Goal: Complete application form

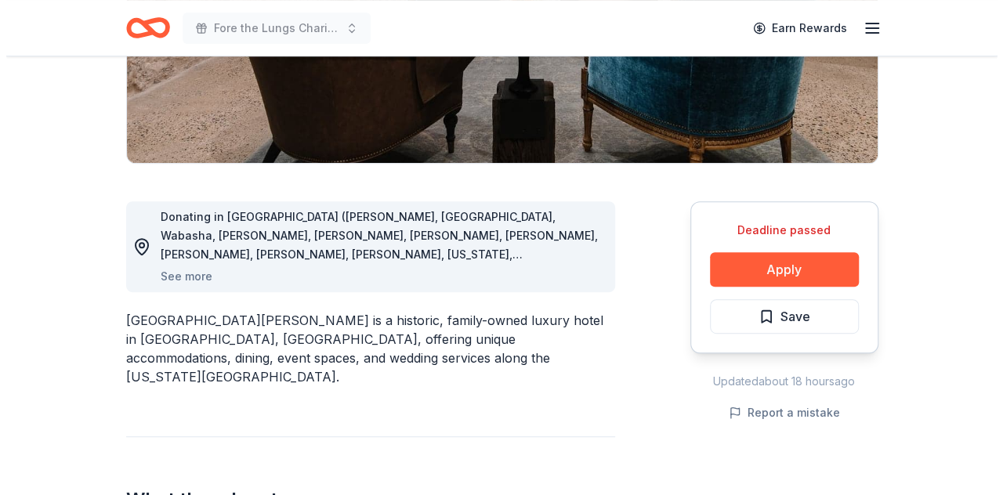
scroll to position [314, 0]
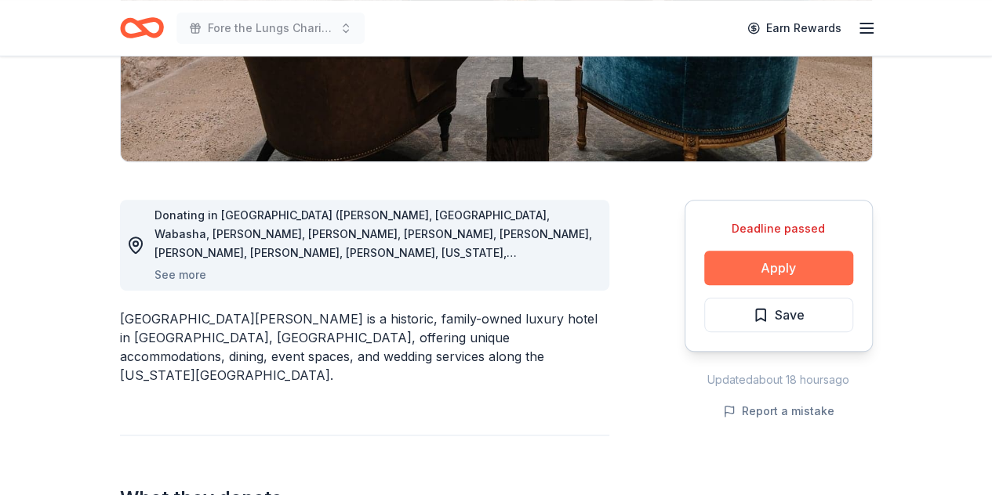
click at [819, 256] on button "Apply" at bounding box center [778, 268] width 149 height 34
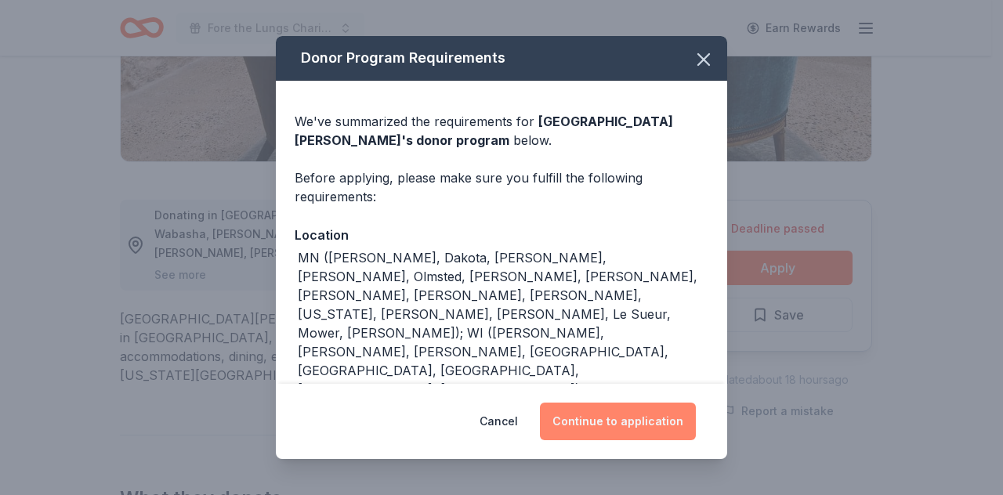
click at [625, 419] on button "Continue to application" at bounding box center [618, 422] width 156 height 38
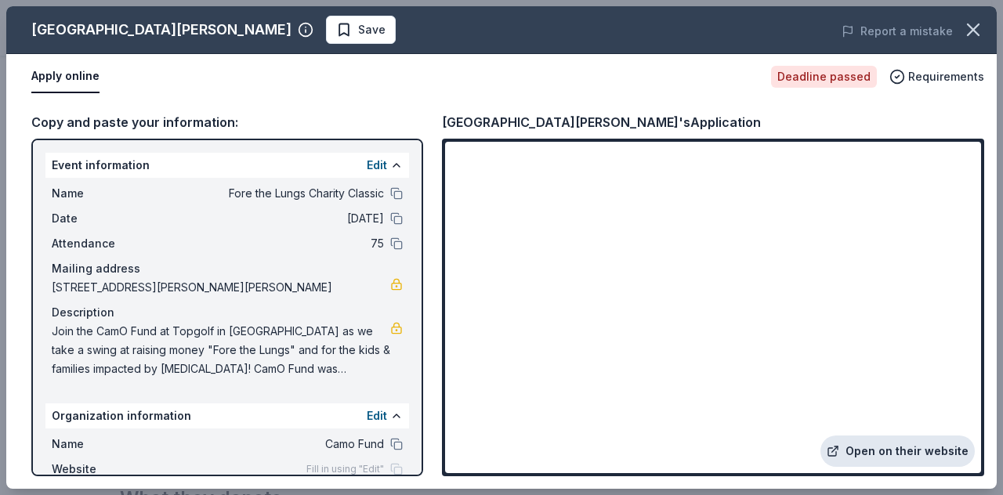
click at [893, 445] on link "Open on their website" at bounding box center [898, 451] width 154 height 31
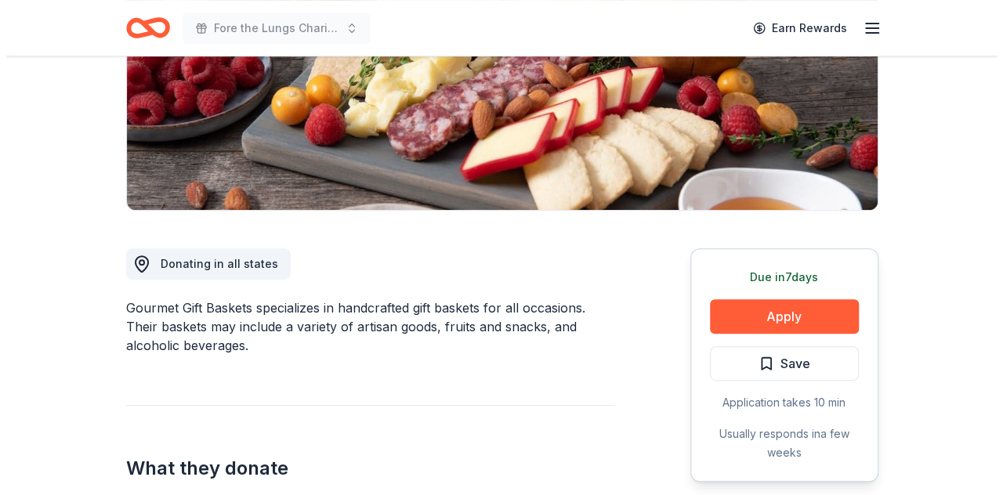
scroll to position [266, 0]
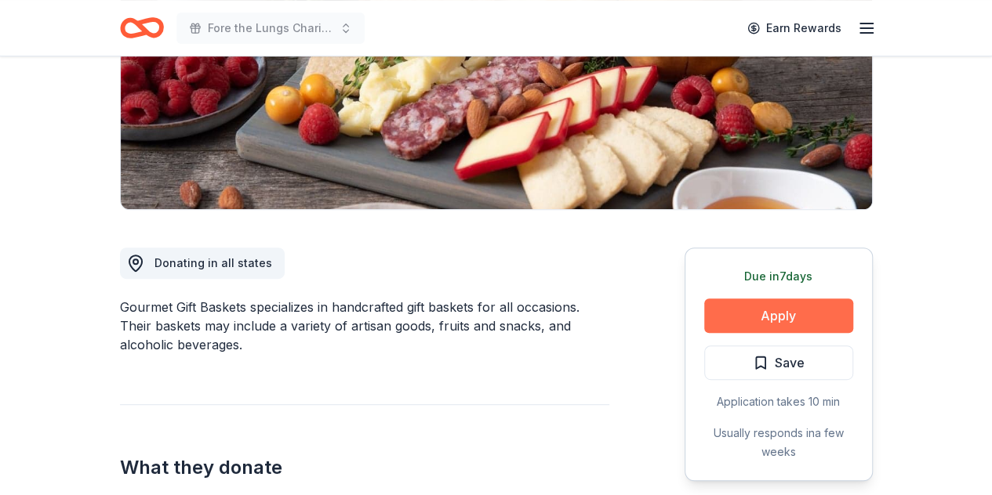
click at [791, 316] on button "Apply" at bounding box center [778, 316] width 149 height 34
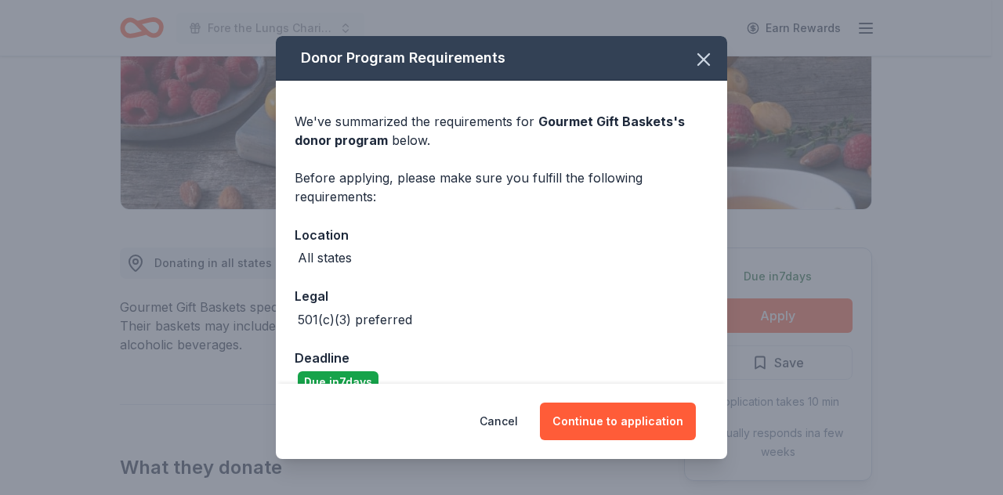
scroll to position [28, 0]
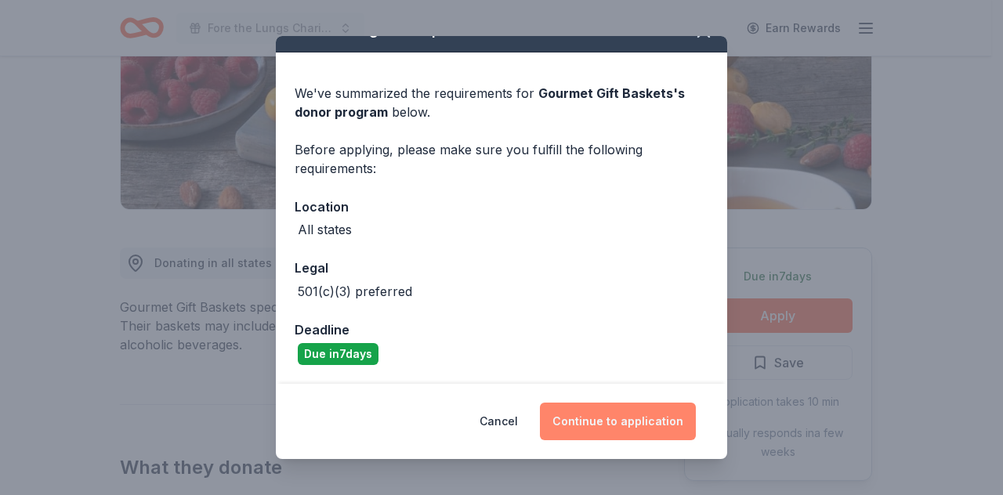
click at [608, 416] on button "Continue to application" at bounding box center [618, 422] width 156 height 38
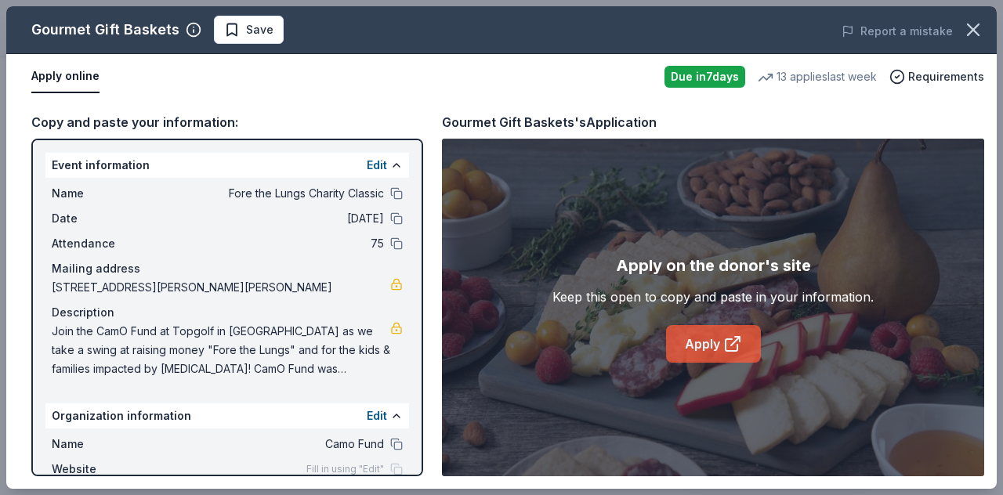
click at [705, 354] on link "Apply" at bounding box center [713, 344] width 95 height 38
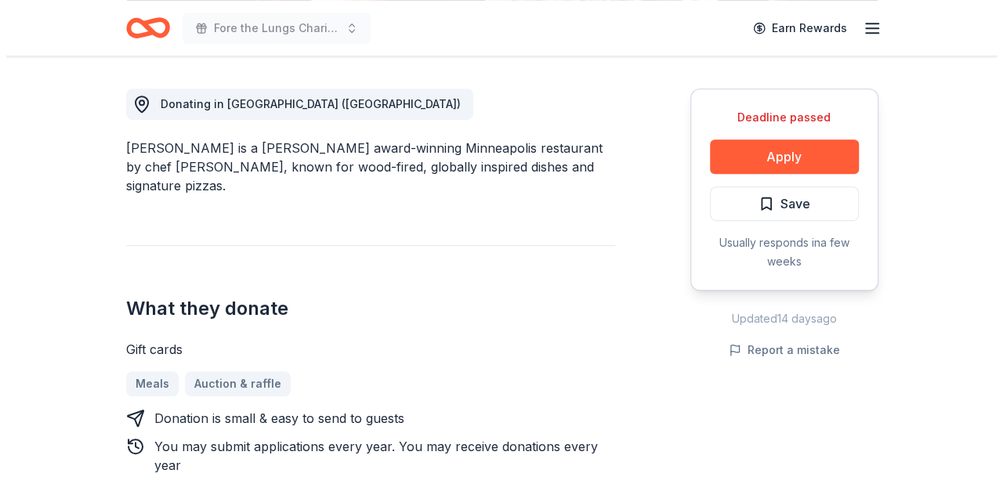
scroll to position [428, 0]
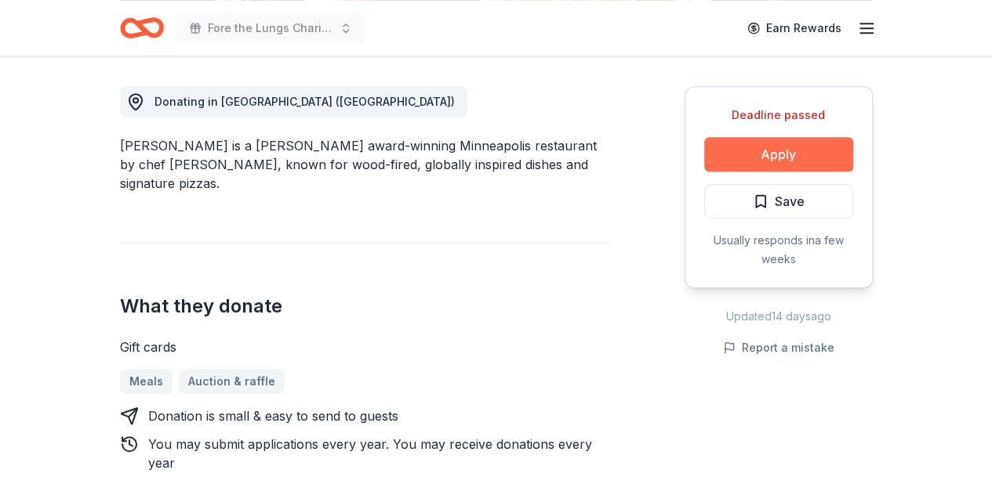
click at [774, 158] on button "Apply" at bounding box center [778, 154] width 149 height 34
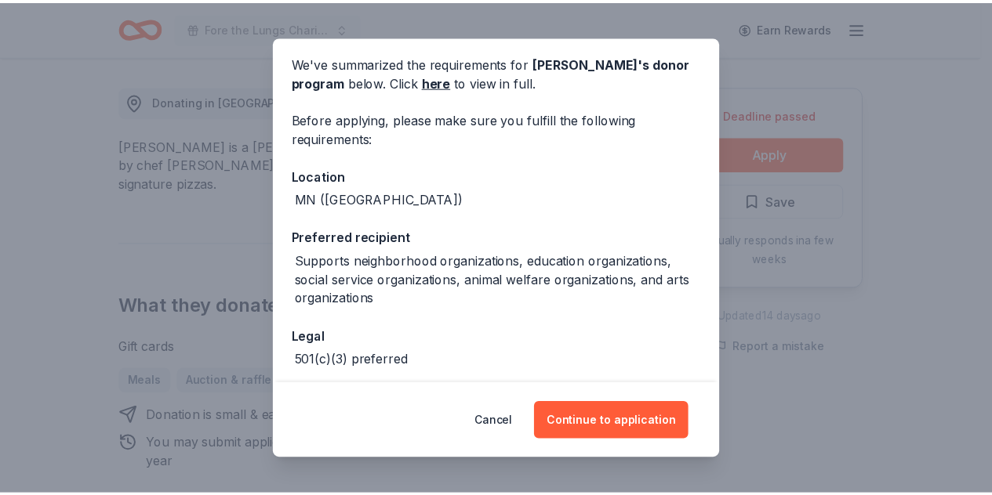
scroll to position [0, 0]
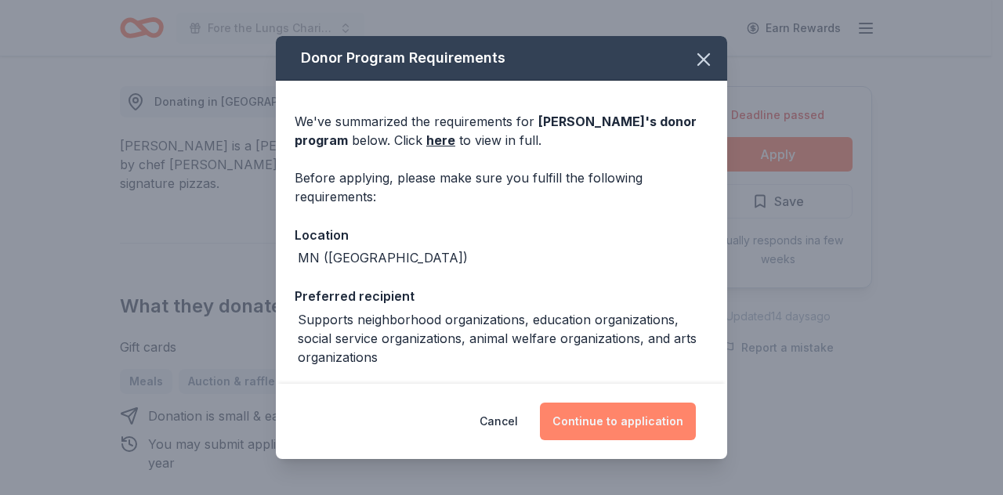
click at [589, 416] on button "Continue to application" at bounding box center [618, 422] width 156 height 38
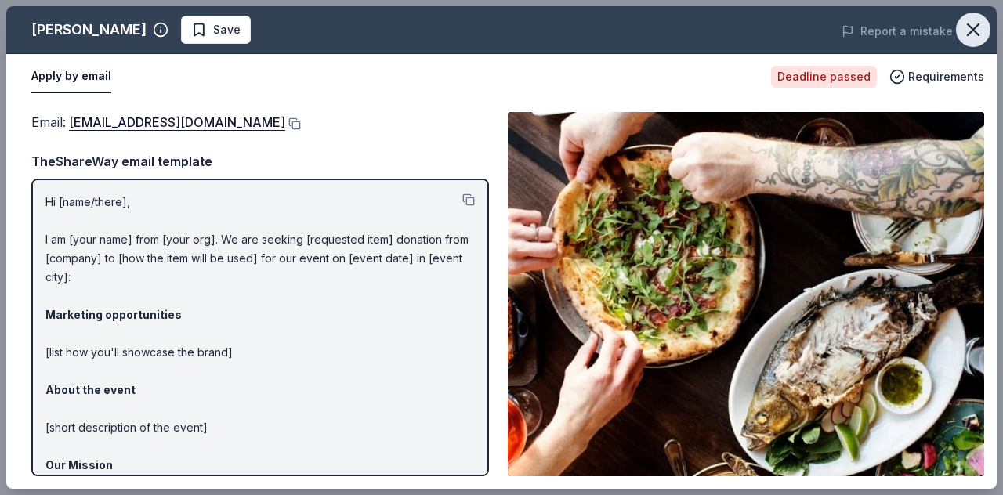
click at [966, 29] on icon "button" at bounding box center [974, 30] width 22 height 22
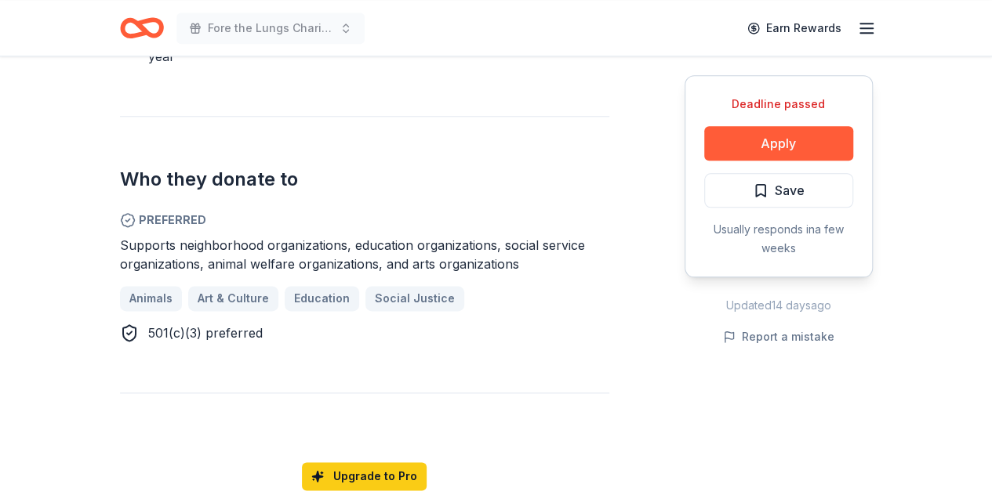
scroll to position [836, 0]
